Goal: Find specific page/section: Find specific page/section

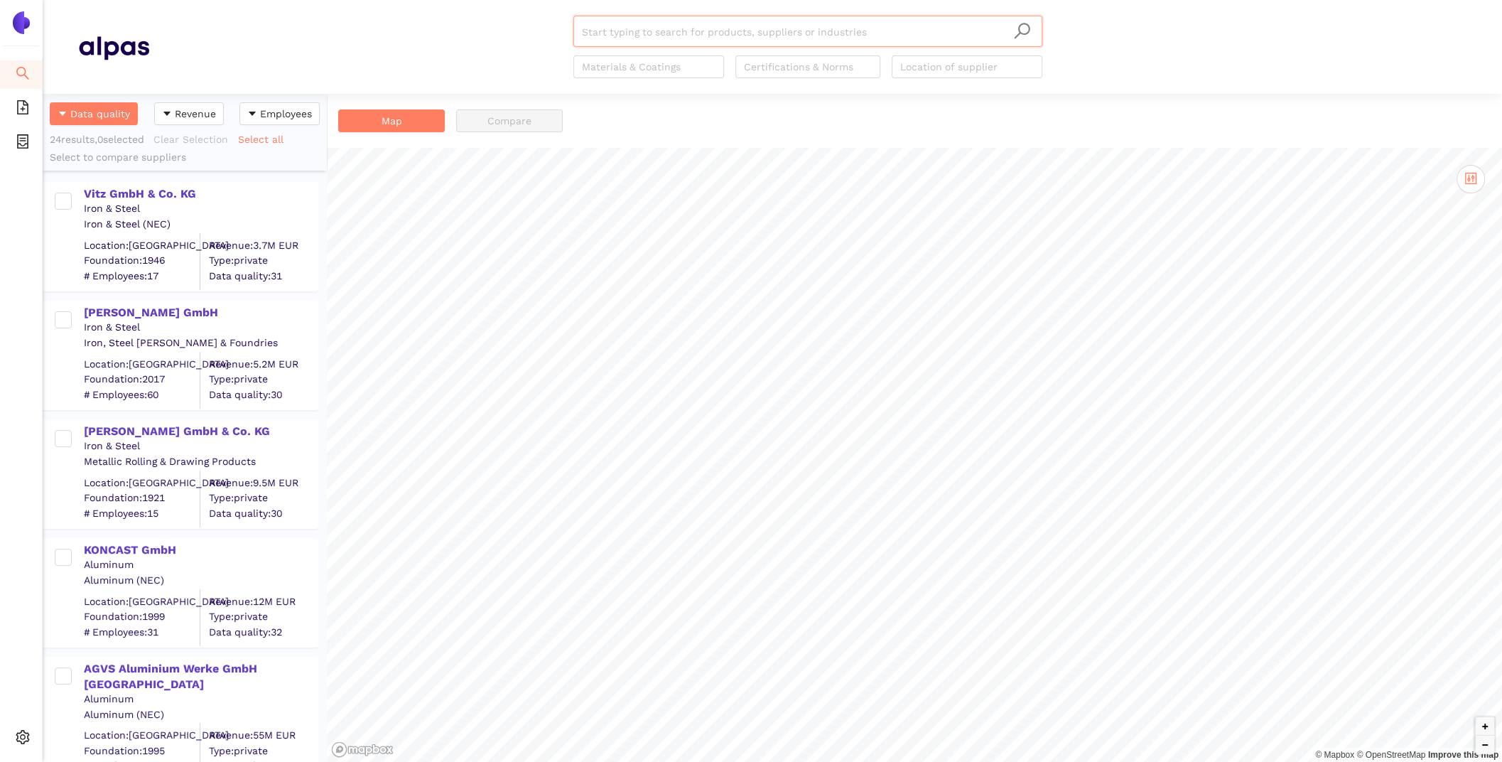
scroll to position [668, 284]
click at [24, 725] on span "setting" at bounding box center [23, 739] width 14 height 28
click at [99, 632] on span "Internal Area" at bounding box center [102, 634] width 63 height 11
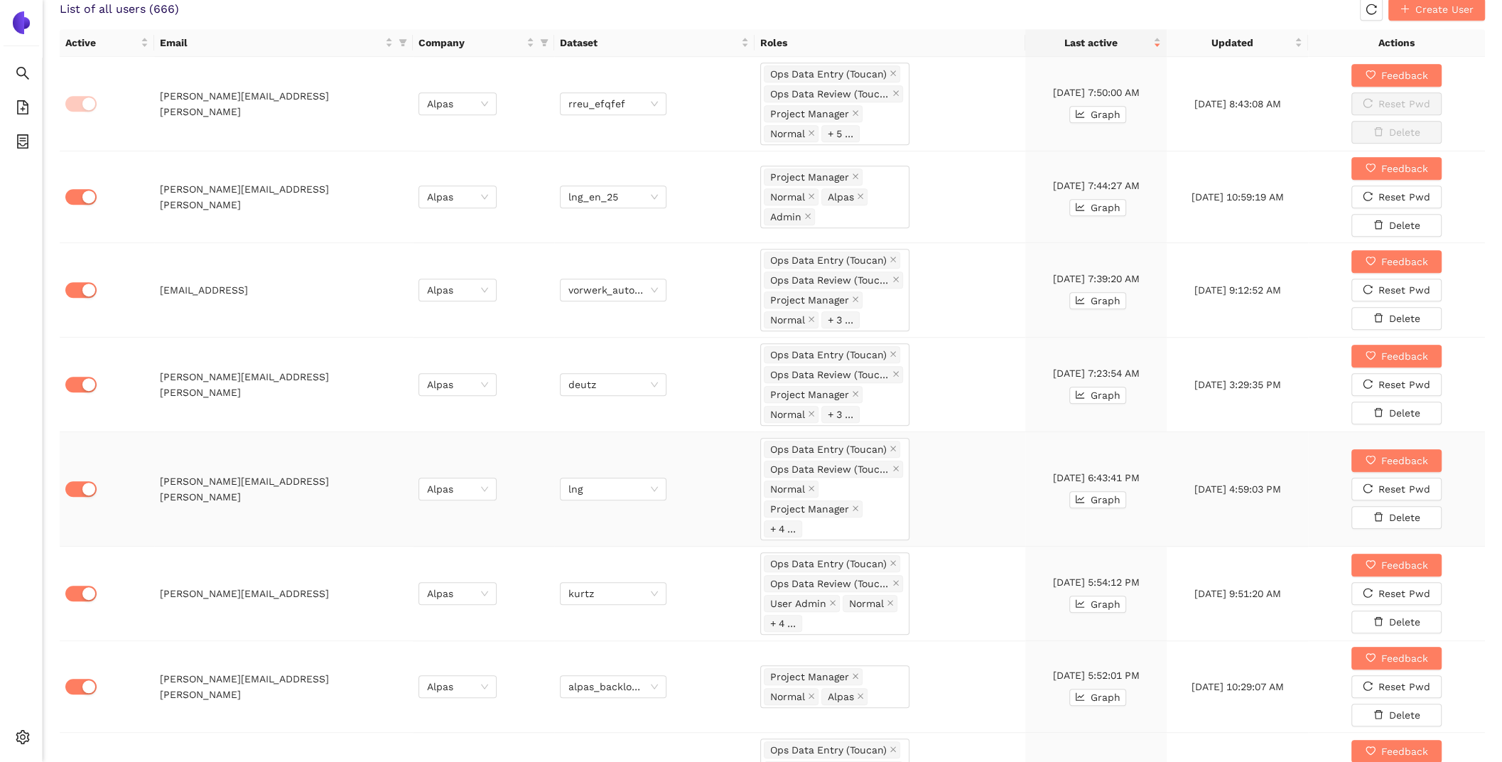
scroll to position [920, 0]
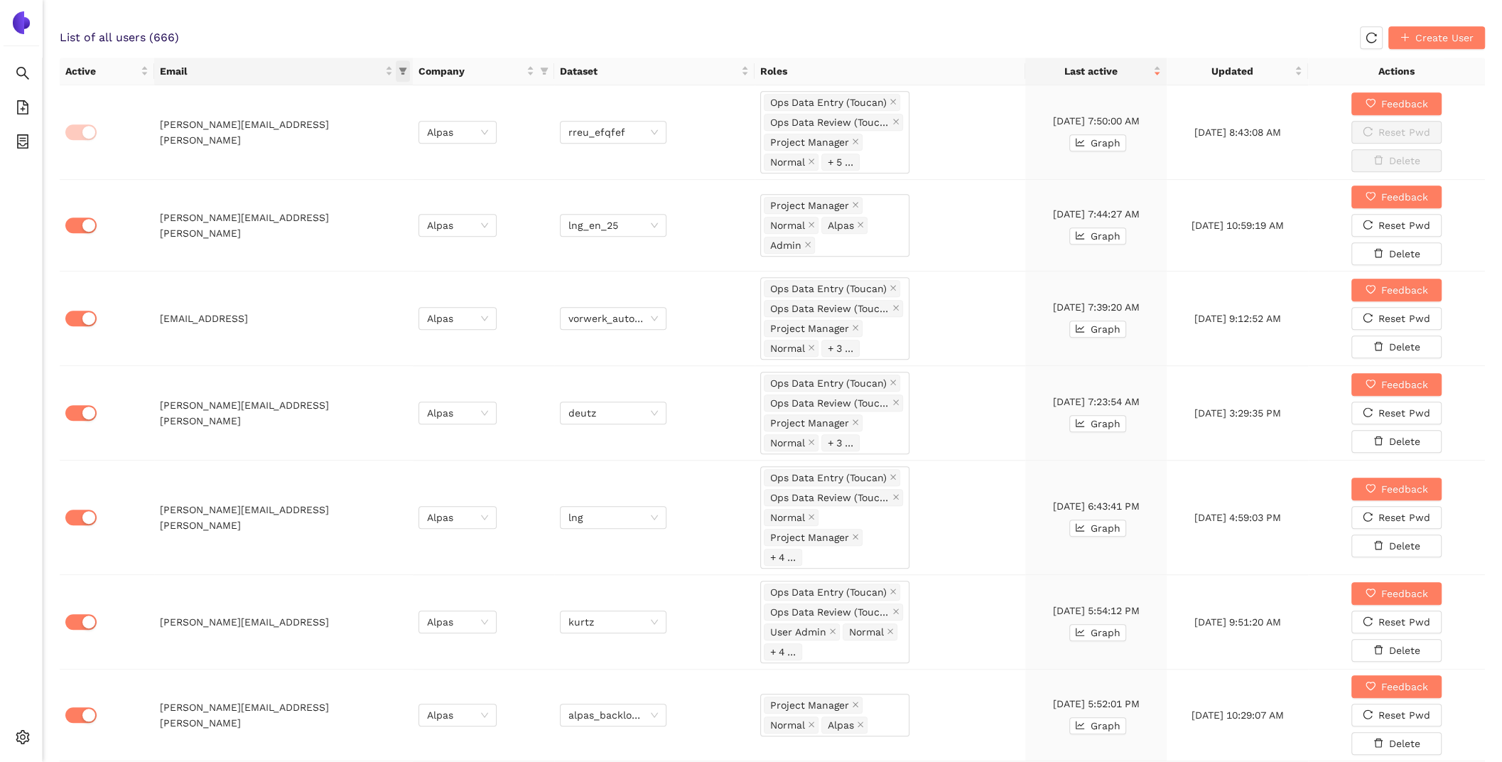
click at [399, 67] on icon "filter" at bounding box center [403, 71] width 9 height 9
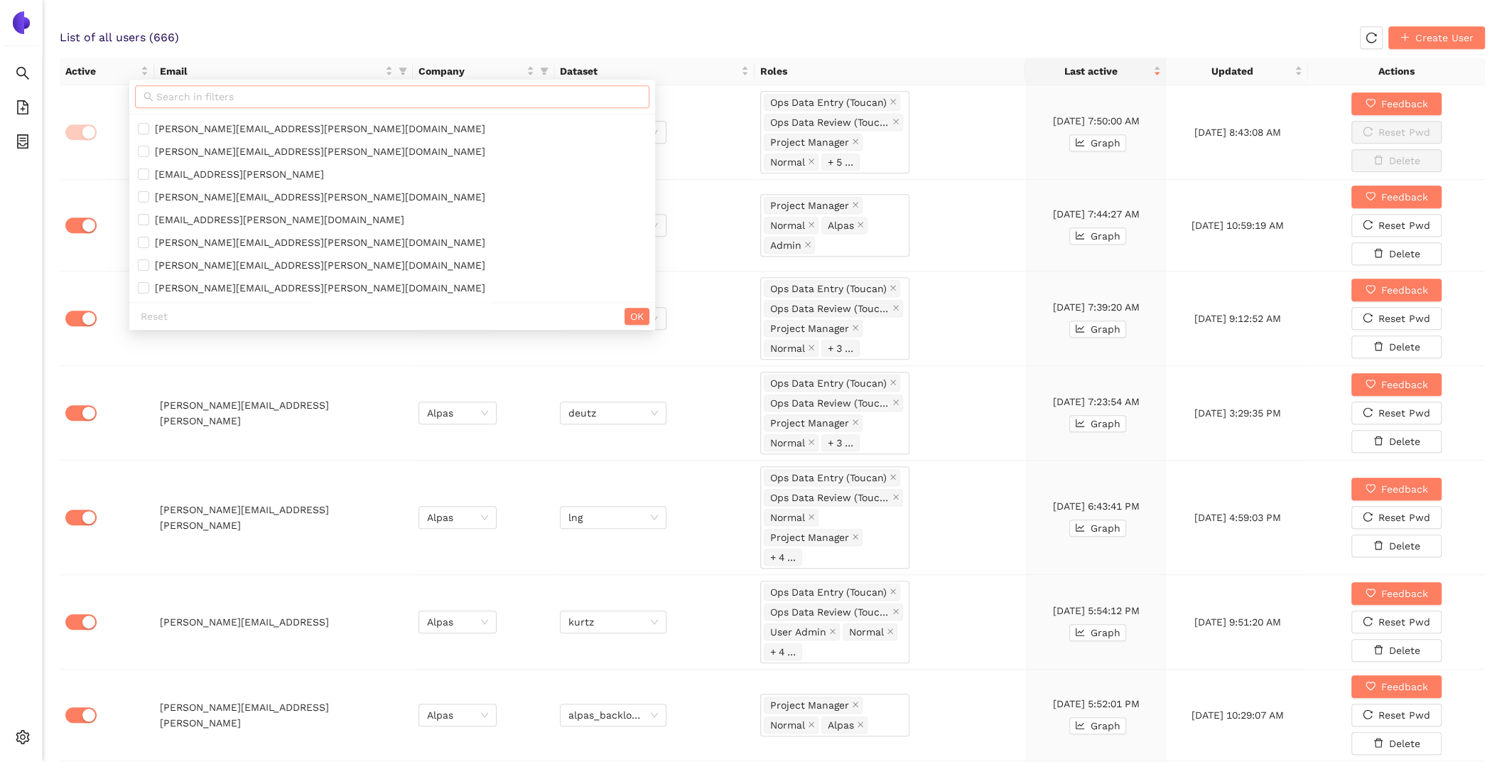
click at [281, 92] on input "text" at bounding box center [398, 97] width 484 height 16
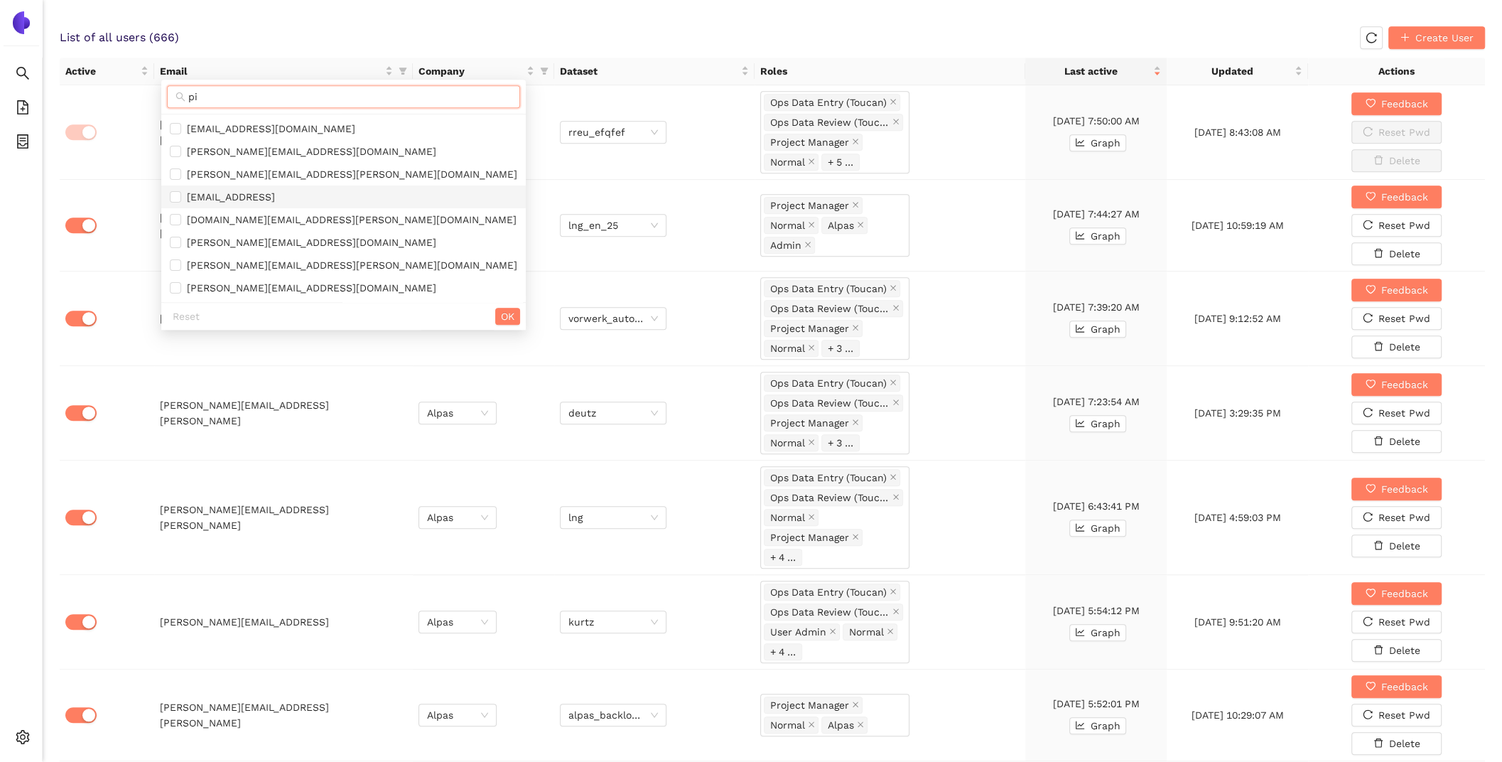
type input "pi"
click at [275, 192] on span "[EMAIL_ADDRESS]" at bounding box center [228, 196] width 94 height 11
checkbox input "true"
drag, startPoint x: 234, startPoint y: 96, endPoint x: 163, endPoint y: 86, distance: 71.7
click at [163, 86] on div "pi" at bounding box center [343, 97] width 364 height 35
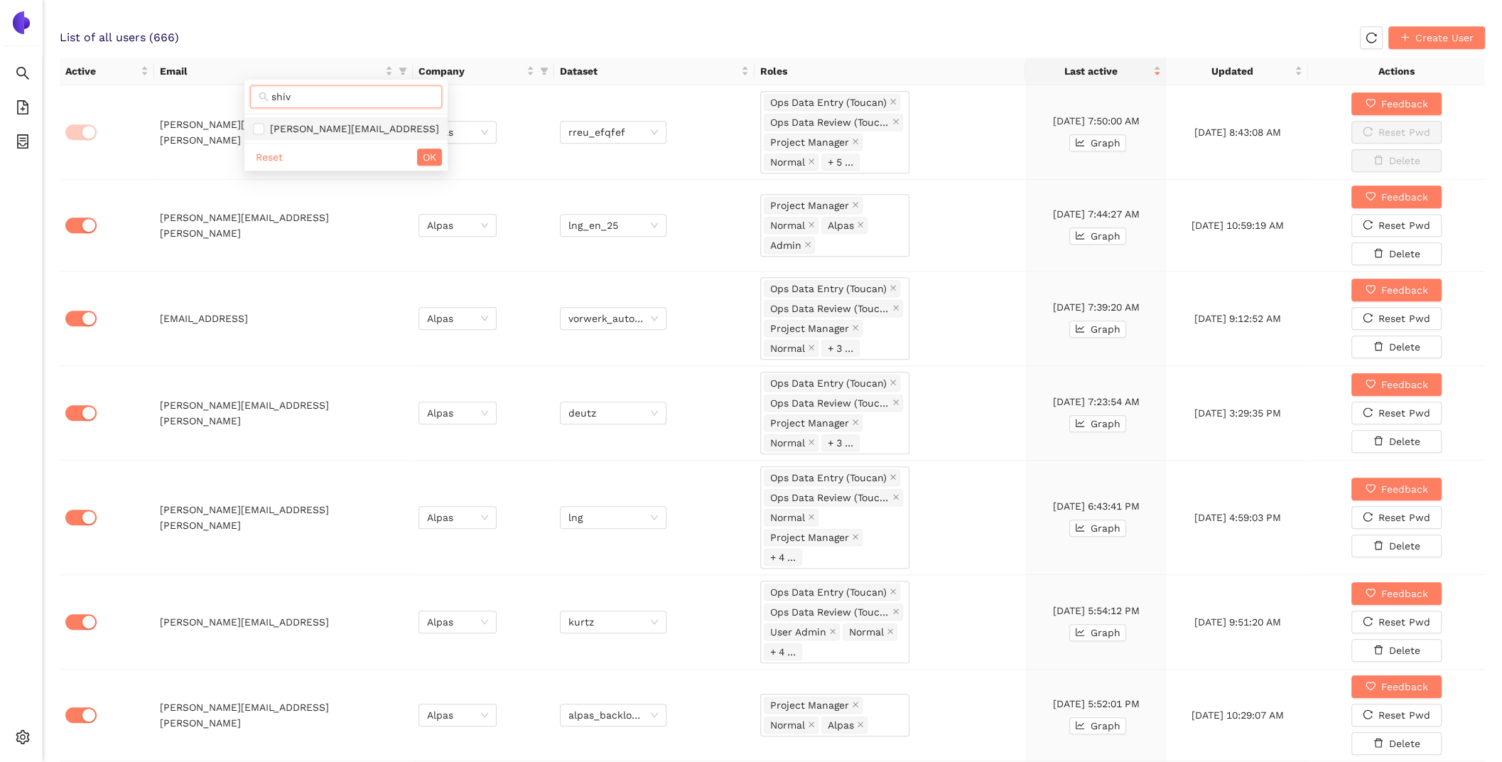
type input "shiv"
click at [291, 131] on span "[PERSON_NAME][EMAIL_ADDRESS]" at bounding box center [351, 128] width 175 height 11
checkbox input "true"
drag, startPoint x: 301, startPoint y: 100, endPoint x: 232, endPoint y: 87, distance: 70.1
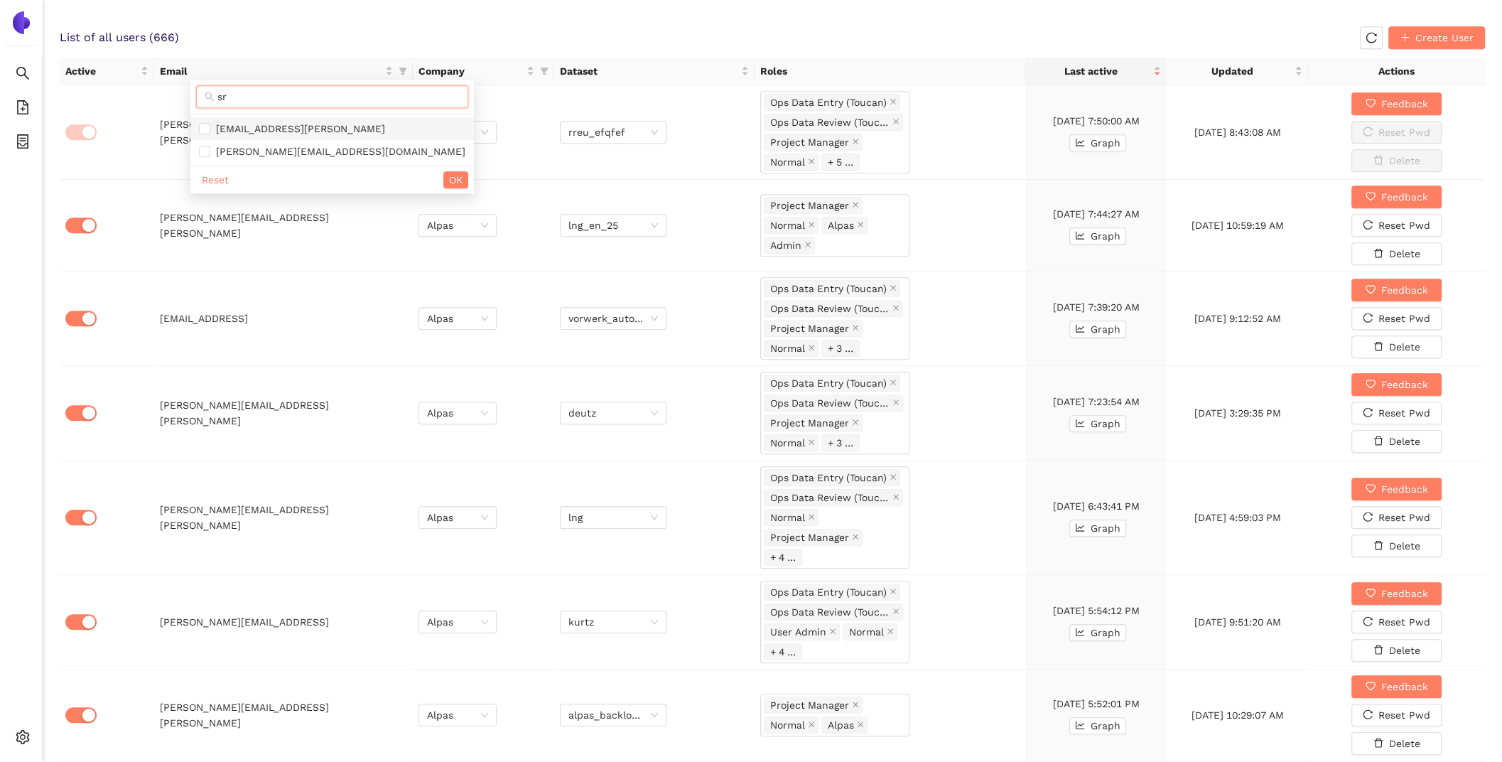
type input "sr"
click at [279, 127] on span "[EMAIL_ADDRESS][PERSON_NAME]" at bounding box center [297, 128] width 175 height 11
checkbox input "true"
click at [449, 185] on span "OK" at bounding box center [455, 180] width 13 height 16
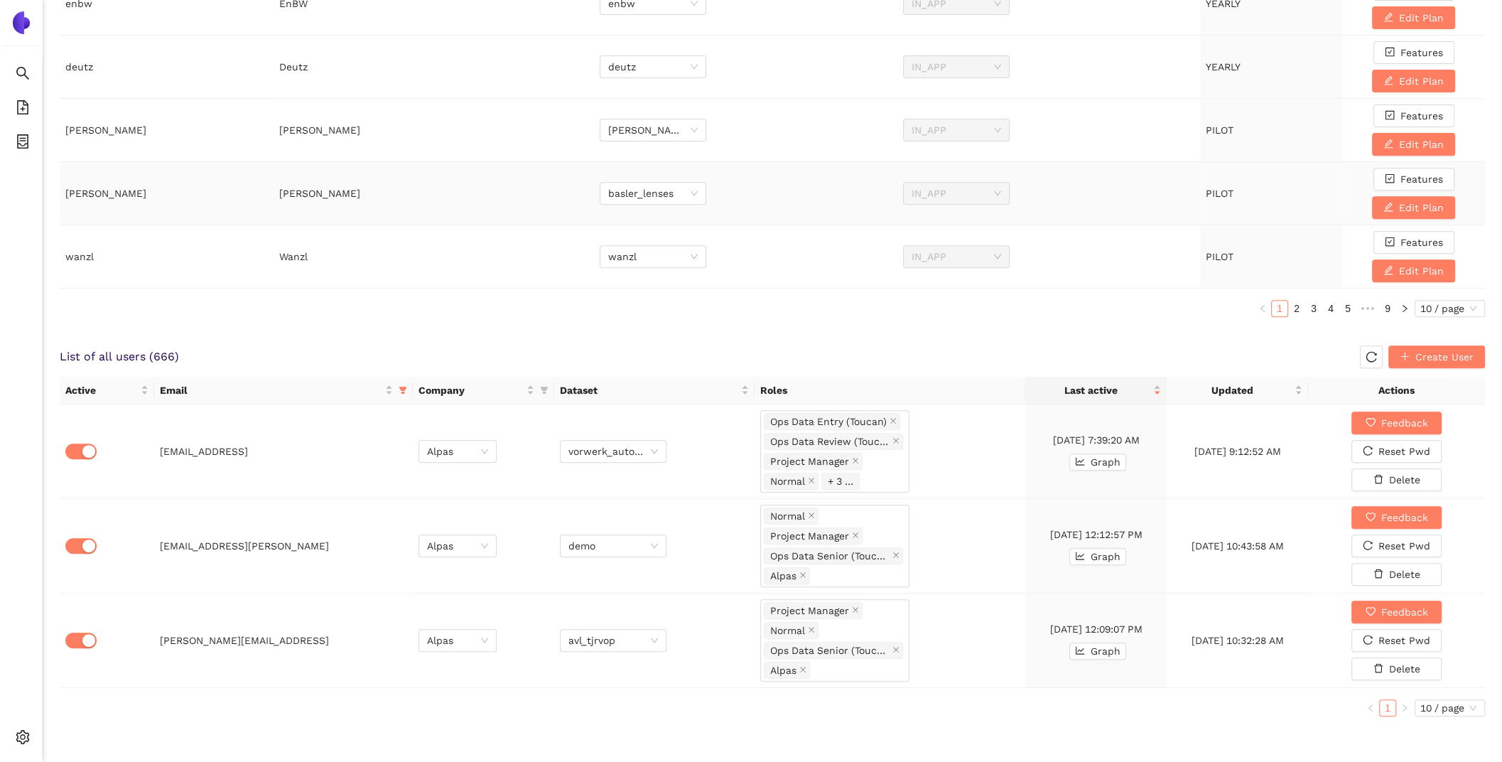
scroll to position [594, 0]
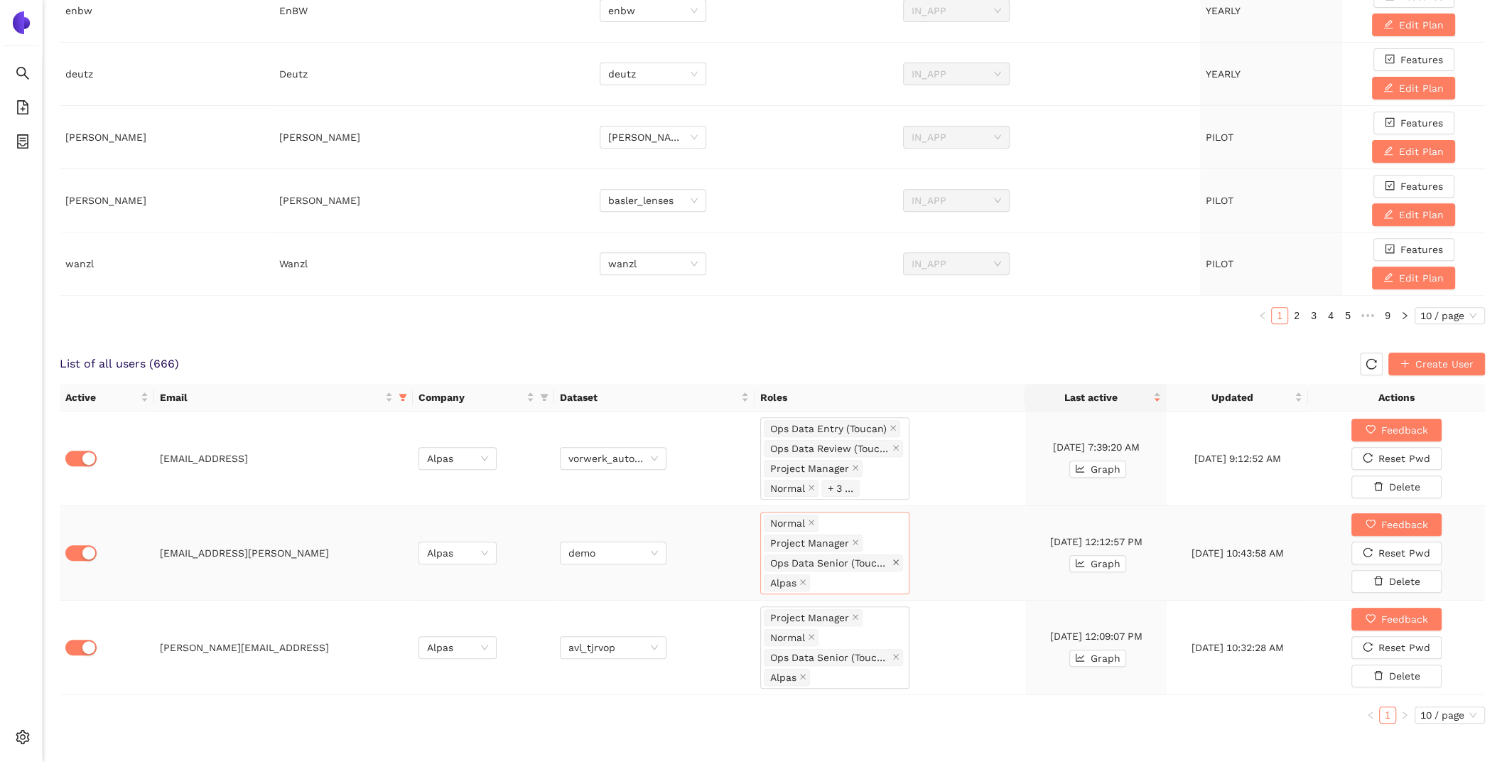
click at [897, 558] on icon "close" at bounding box center [895, 561] width 7 height 7
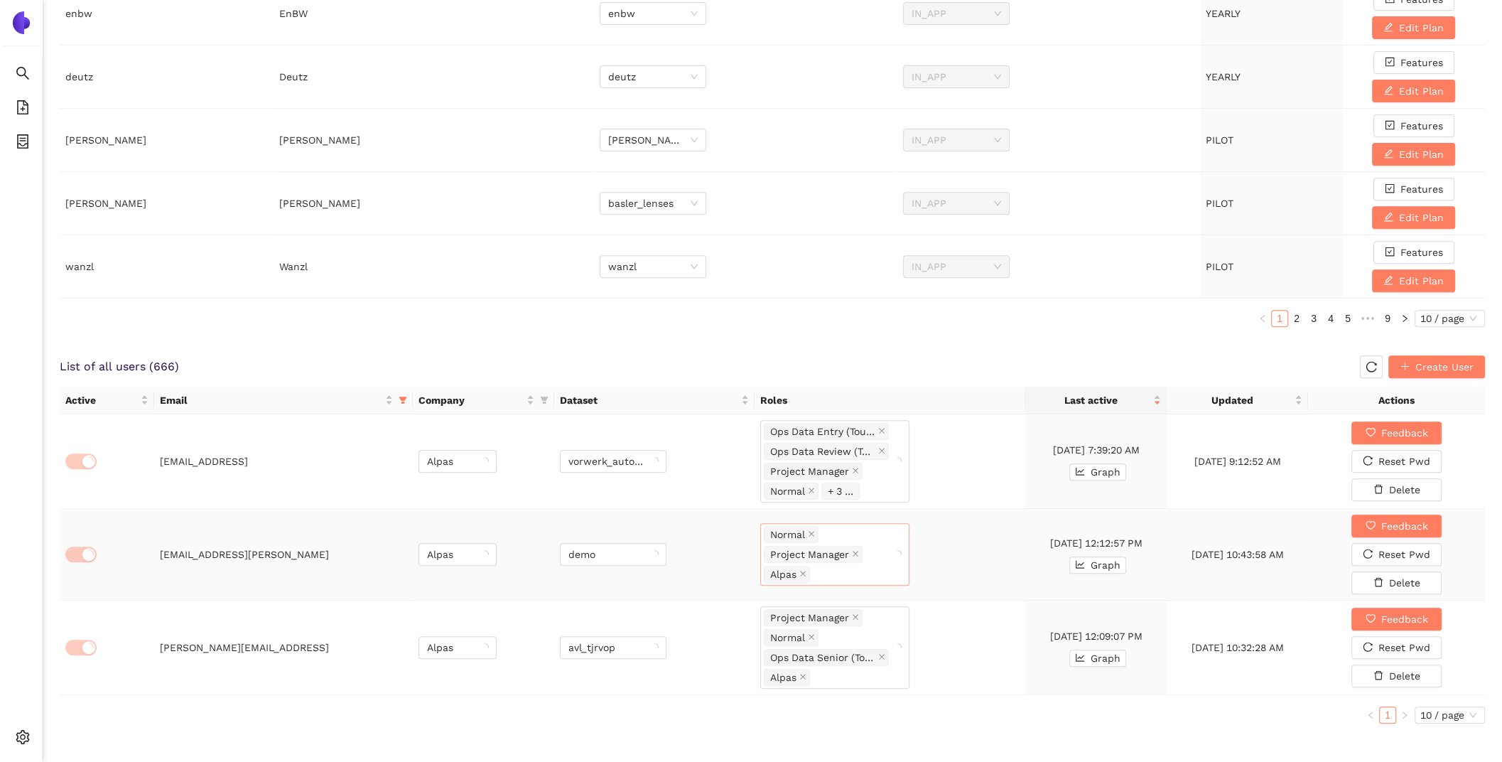
click at [892, 557] on div "Normal Project Manager Alpas" at bounding box center [828, 554] width 128 height 60
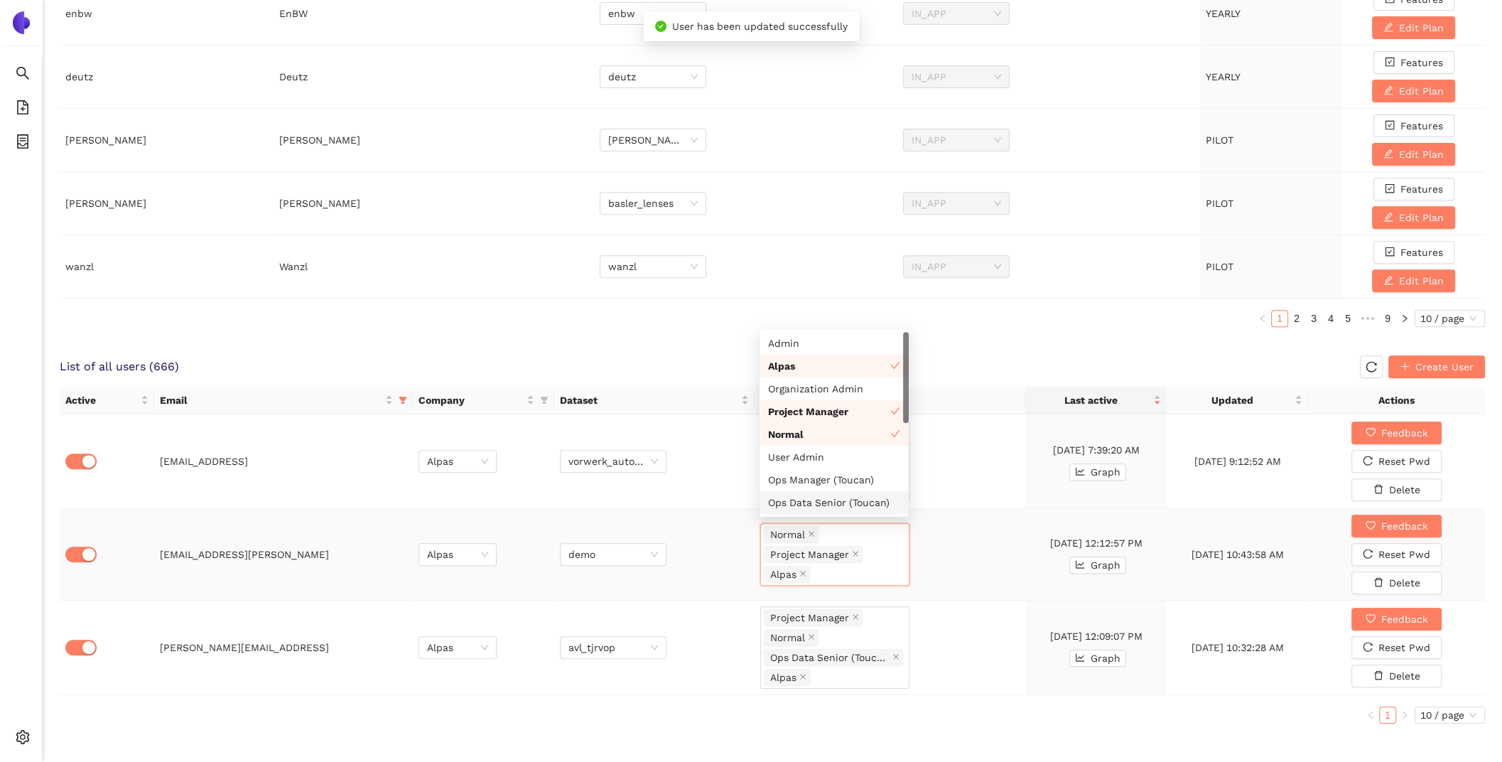
scroll to position [45, 0]
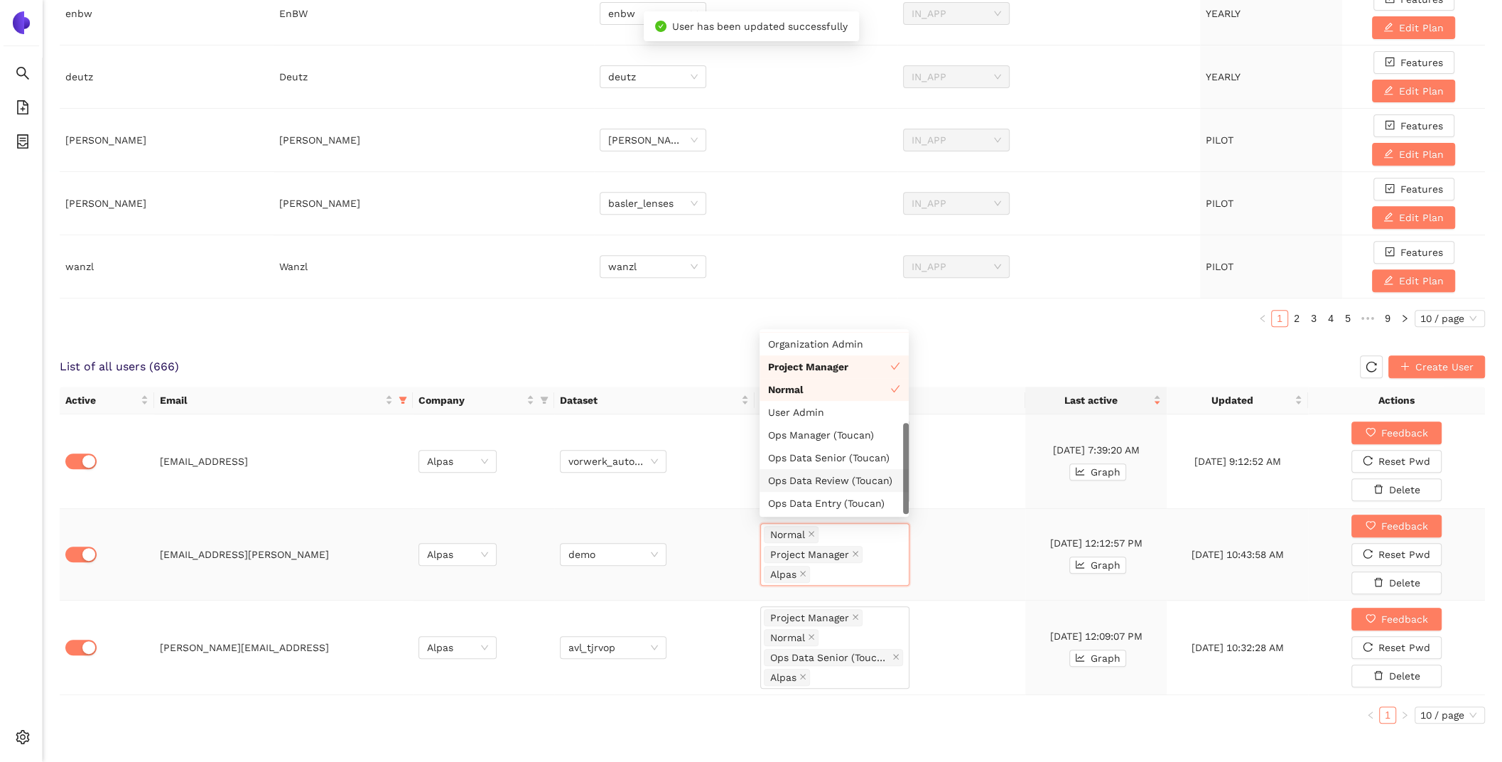
drag, startPoint x: 847, startPoint y: 503, endPoint x: 837, endPoint y: 468, distance: 36.4
click at [837, 468] on div "Admin Alpas Organization Admin Project Manager Normal User Admin Ops Manager (T…" at bounding box center [833, 400] width 149 height 227
click at [837, 469] on div "Ops Data Review (Toucan)" at bounding box center [833, 480] width 149 height 23
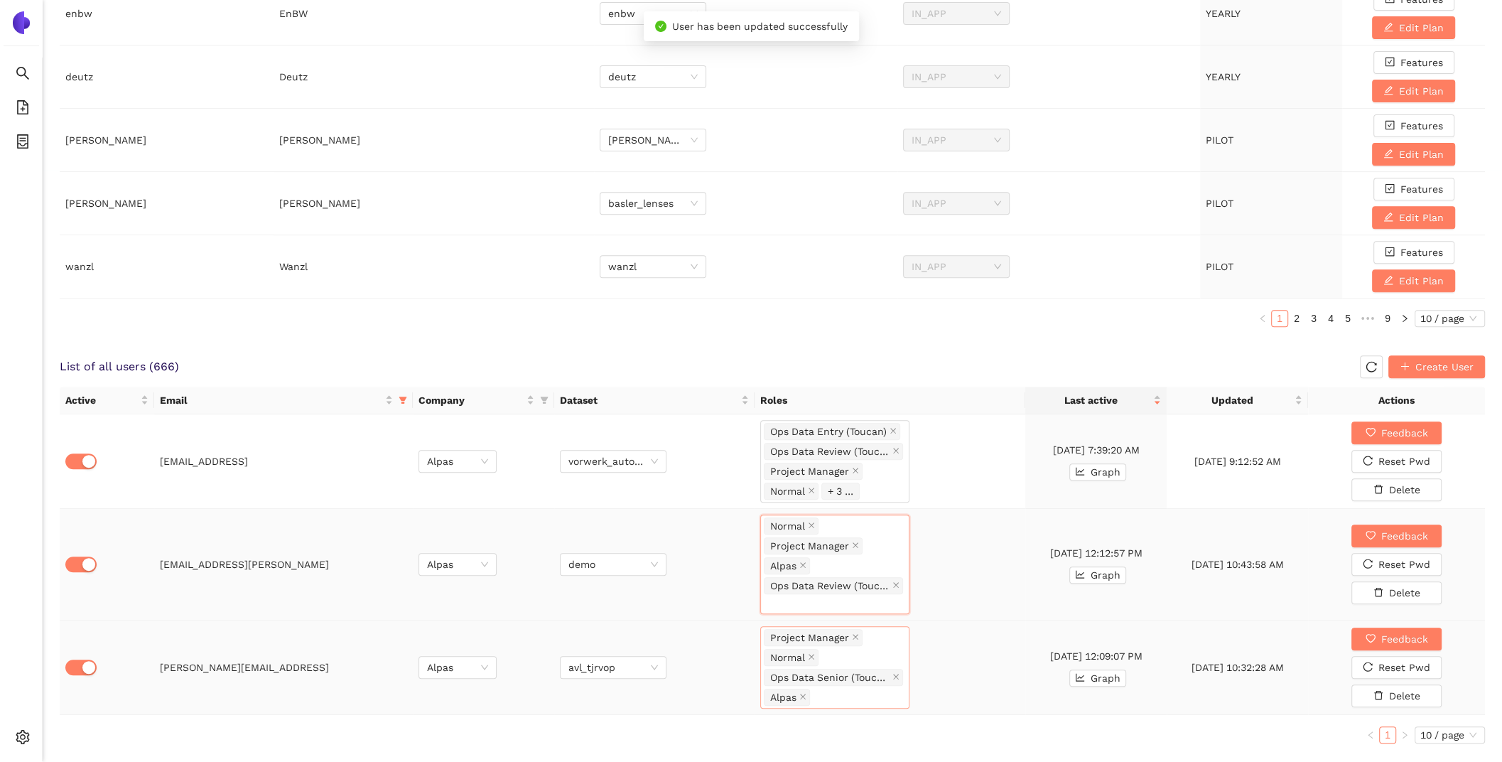
click at [889, 647] on div "Project Manager Normal Ops Data Senior (Toucan) Alpas" at bounding box center [835, 667] width 142 height 80
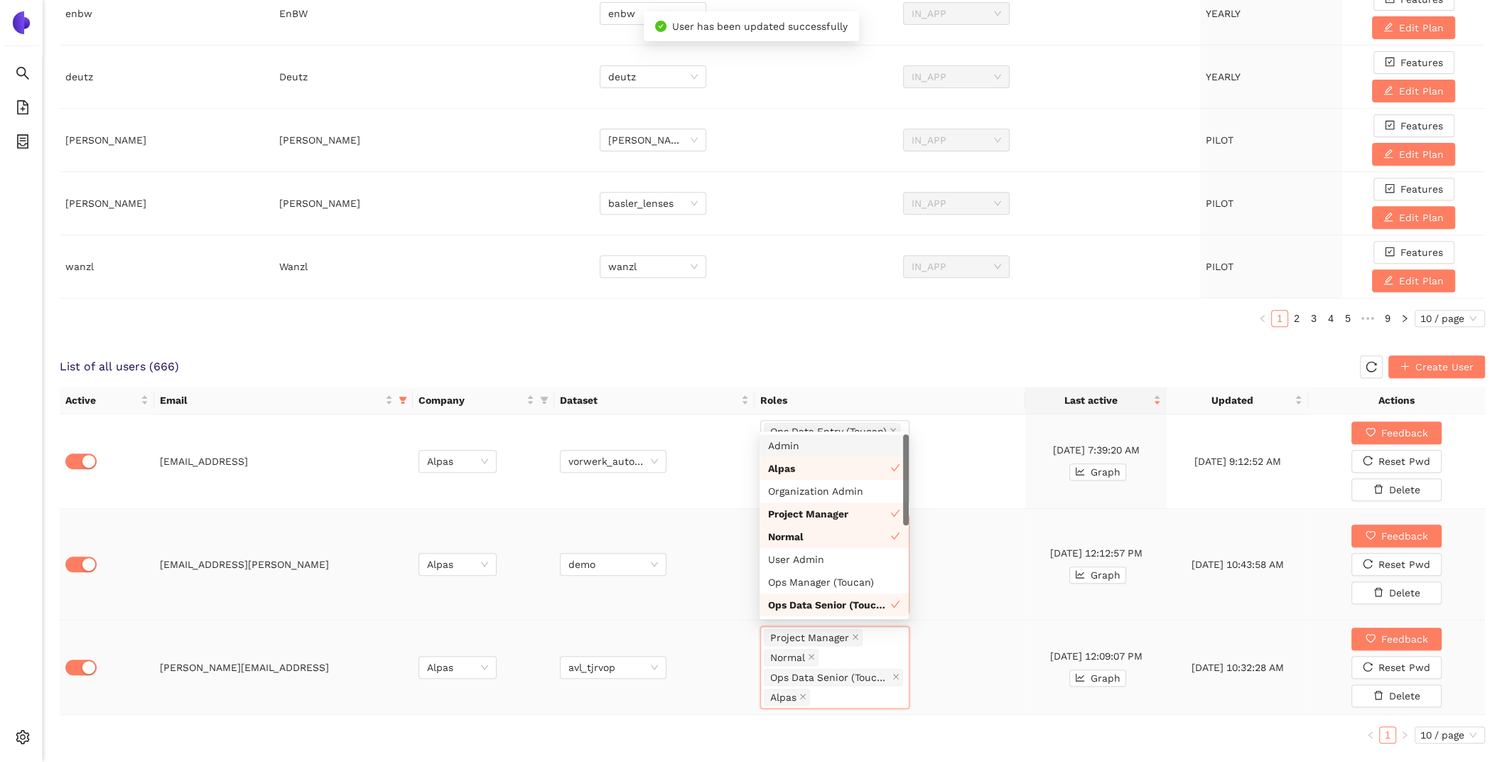
click at [884, 641] on div "Project Manager Normal Ops Data Senior (Toucan) Alpas" at bounding box center [835, 667] width 142 height 80
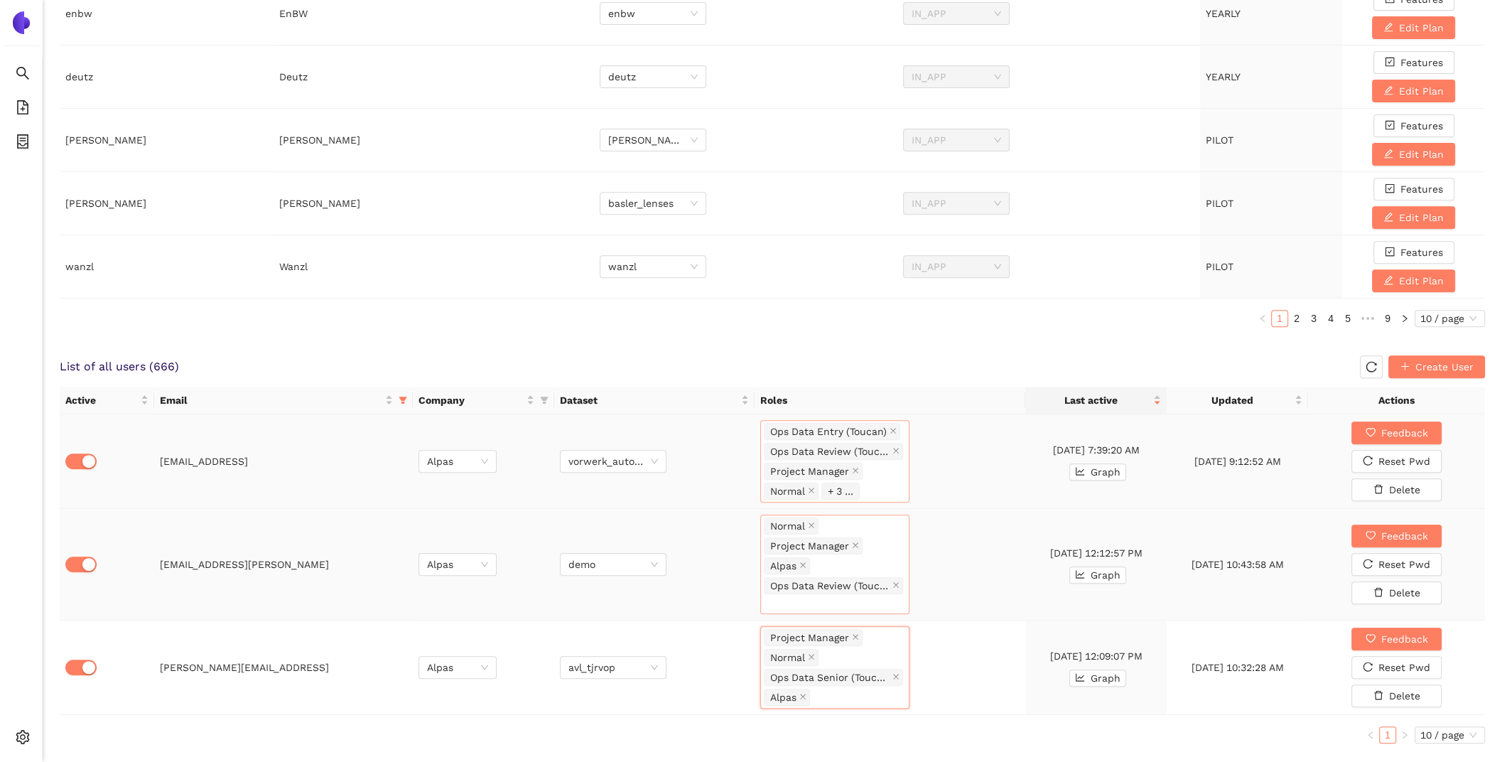
click at [887, 471] on div "Ops Data Entry (Toucan) Ops Data Review (Toucan) Project Manager Normal + 3 ..." at bounding box center [835, 461] width 142 height 80
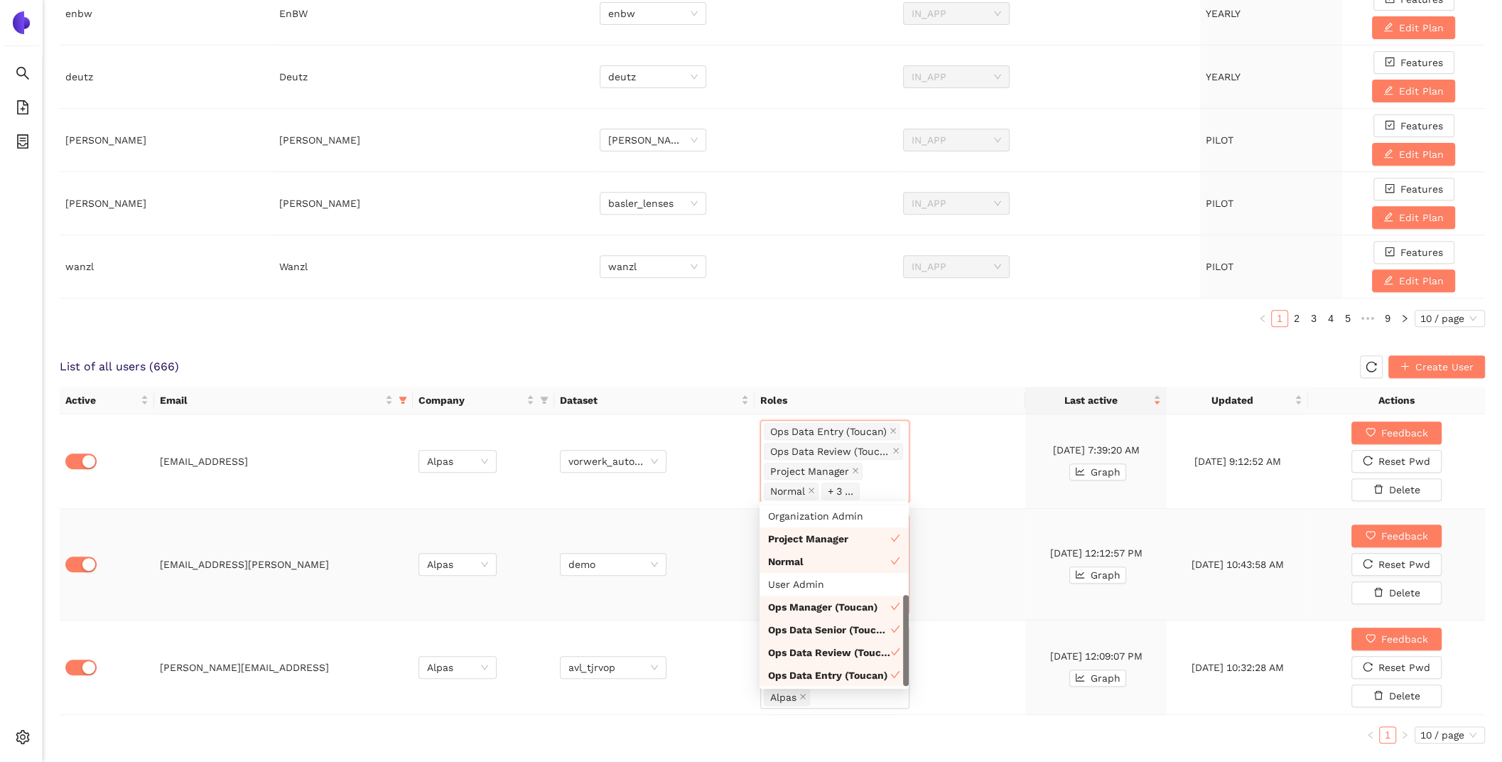
click at [953, 585] on td "Normal Project Manager Alpas Ops Data Review (Toucan)" at bounding box center [889, 565] width 271 height 112
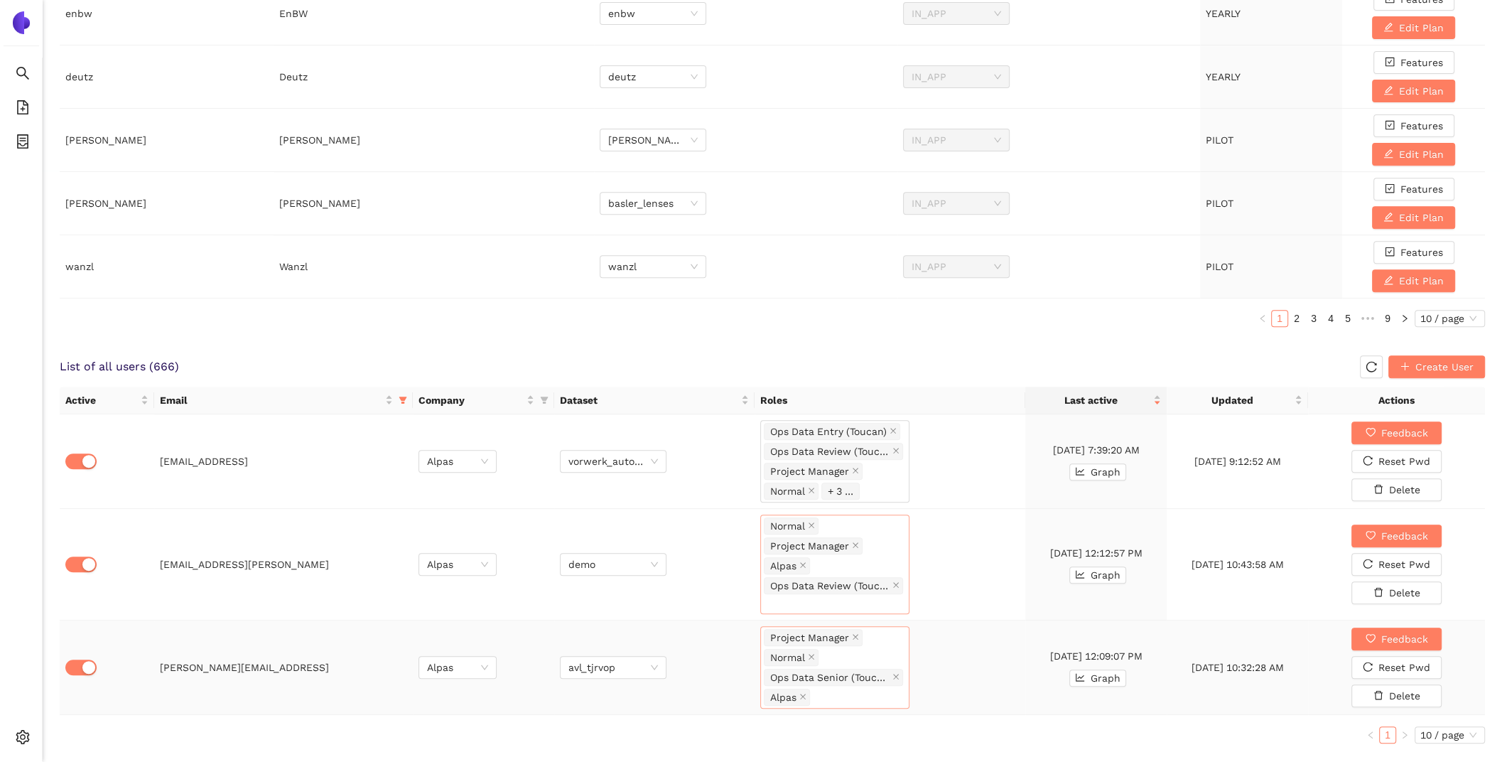
click at [873, 633] on div "Project Manager Normal Ops Data Senior (Toucan) Alpas" at bounding box center [835, 667] width 142 height 80
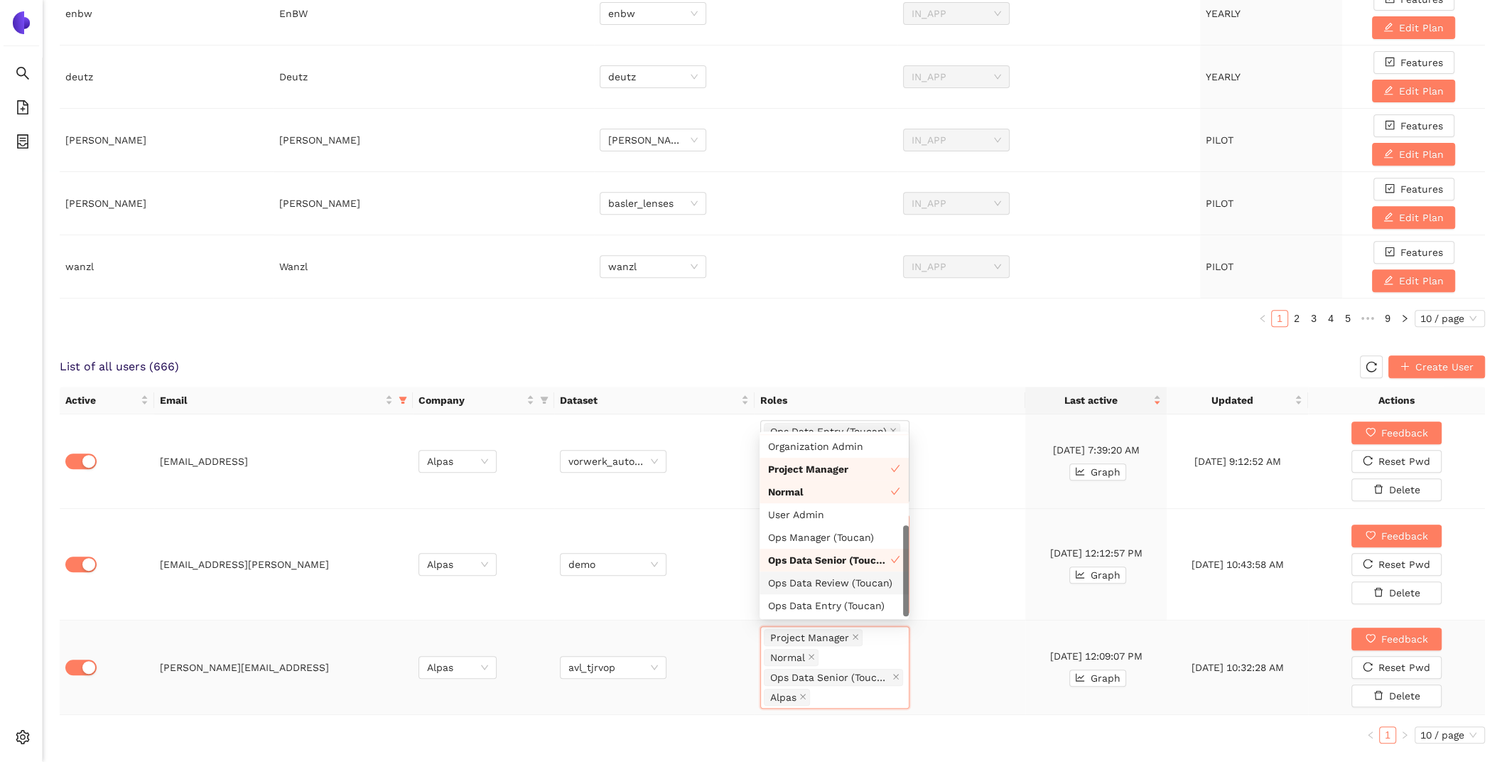
click at [841, 583] on div "Ops Data Review (Toucan)" at bounding box center [834, 583] width 132 height 16
click at [841, 600] on div "Ops Data Entry (Toucan)" at bounding box center [834, 605] width 132 height 16
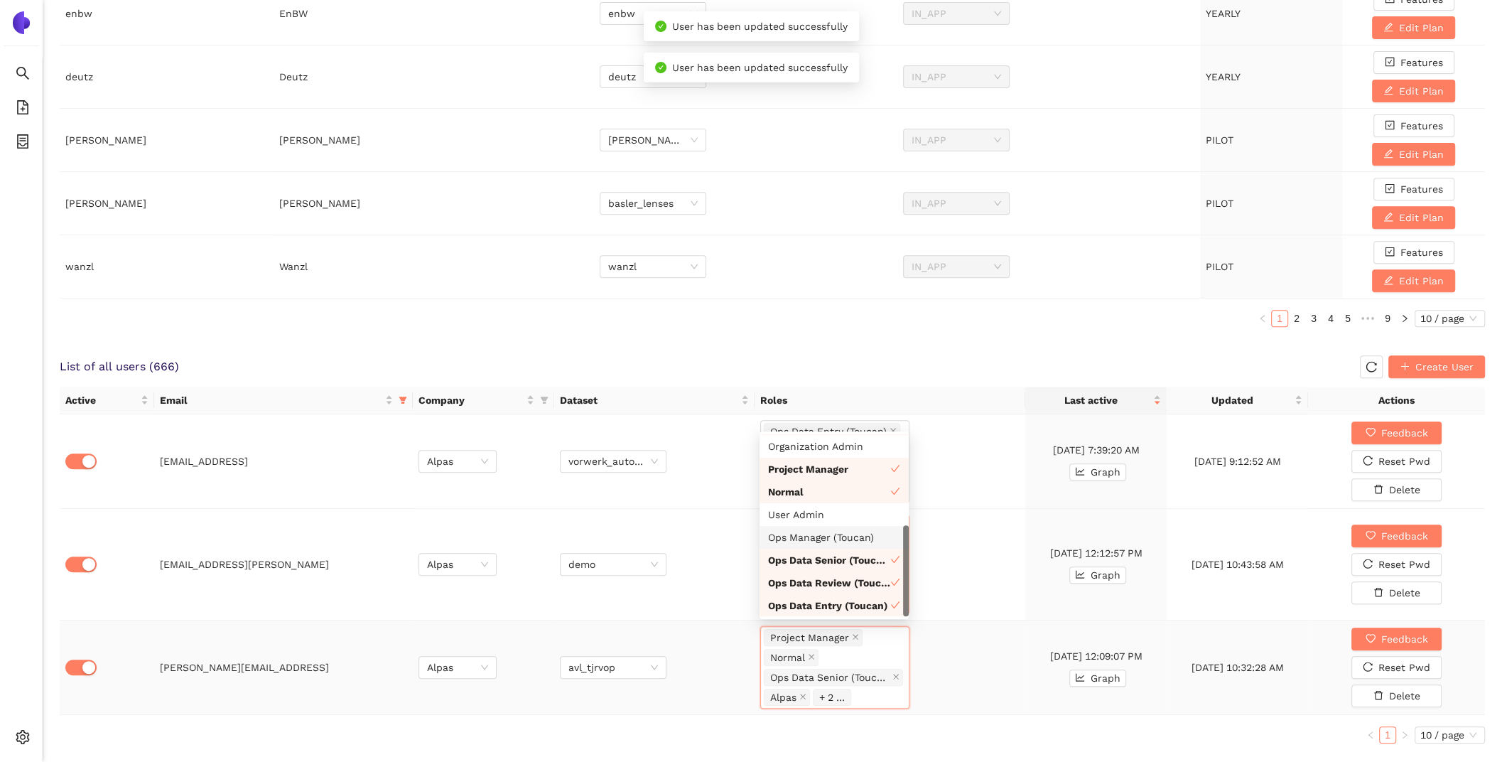
click at [813, 531] on div "Ops Manager (Toucan)" at bounding box center [834, 537] width 132 height 16
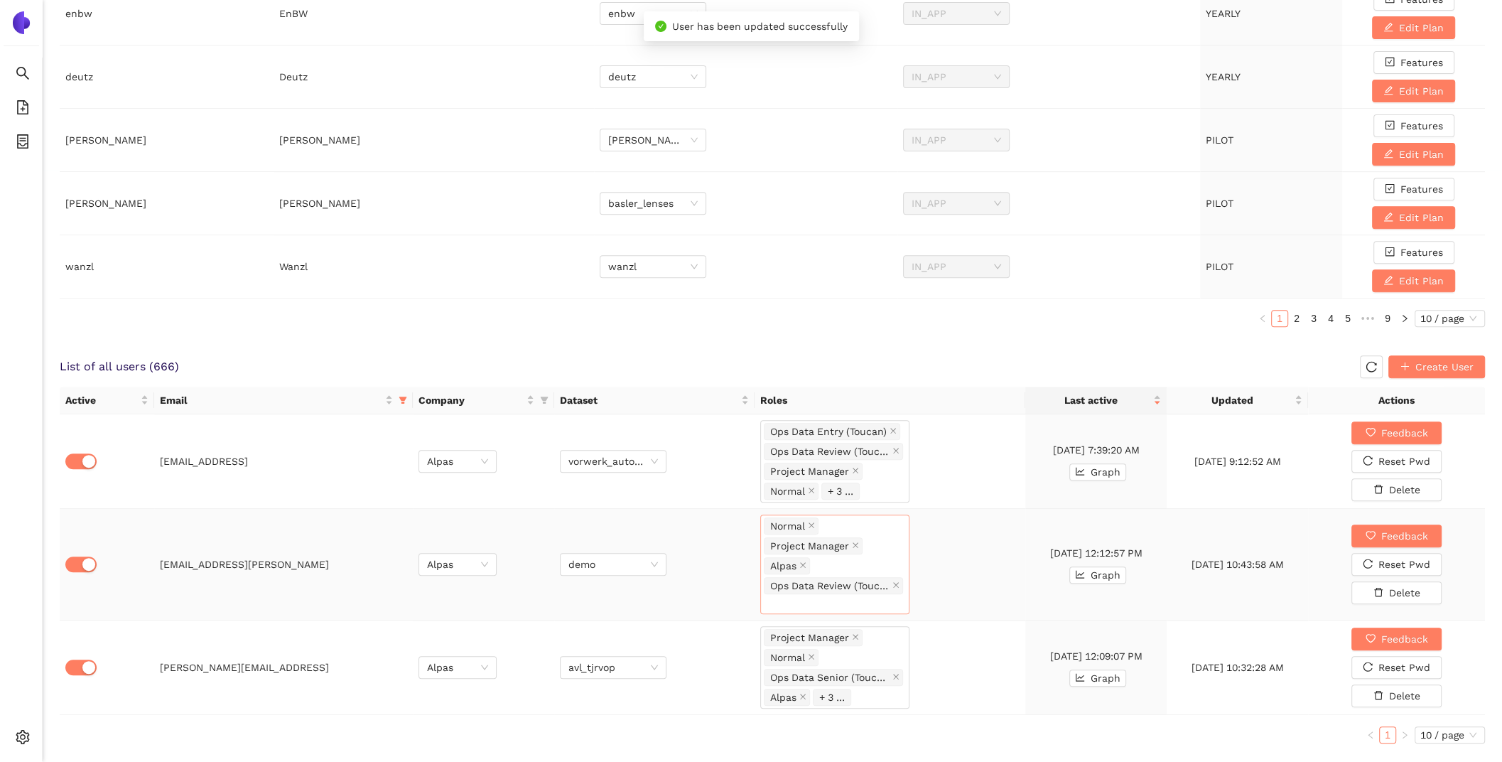
click at [982, 559] on td "Normal Project Manager Alpas Ops Data Review (Toucan)" at bounding box center [889, 565] width 271 height 112
drag, startPoint x: 277, startPoint y: 460, endPoint x: 143, endPoint y: 453, distance: 134.4
click at [143, 453] on tr "[EMAIL_ADDRESS] Alpas vorwerk_autotec_jvcvjz Ops Data Entry (Toucan) Ops Data R…" at bounding box center [772, 461] width 1425 height 94
